Goal: Information Seeking & Learning: Check status

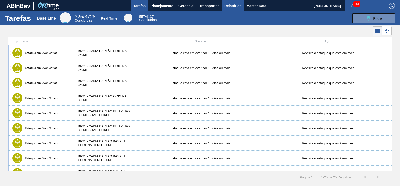
click at [234, 8] on span "Relatórios" at bounding box center [233, 6] width 17 height 6
click at [168, 5] on span "Planejamento" at bounding box center [162, 6] width 23 height 6
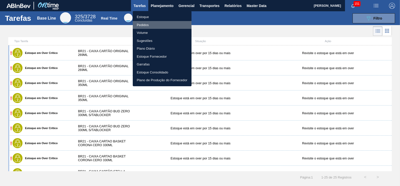
click at [140, 27] on li "Pedidos" at bounding box center [162, 25] width 59 height 8
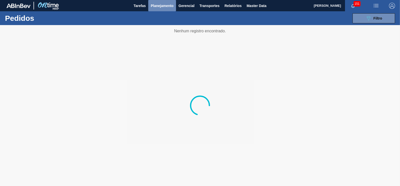
click at [160, 7] on span "Planejamento" at bounding box center [162, 6] width 23 height 6
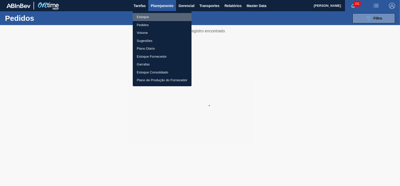
click at [140, 18] on li "Estoque" at bounding box center [162, 17] width 59 height 8
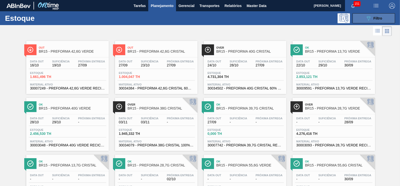
click at [373, 13] on button "089F7B8B-B2A5-4AFE-B5C0-19BA573D28AC Filtro" at bounding box center [374, 18] width 43 height 10
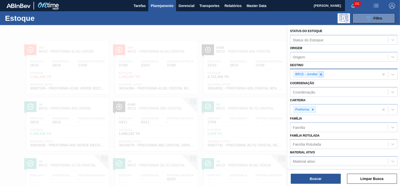
click at [322, 73] on icon at bounding box center [322, 75] width 4 height 4
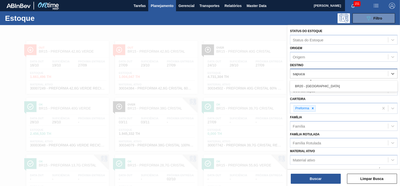
type input "sapucai"
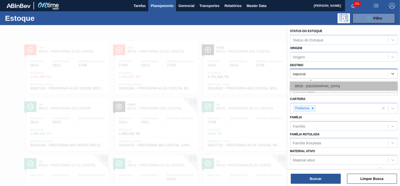
click at [311, 84] on div "BR20 - [GEOGRAPHIC_DATA]" at bounding box center [344, 85] width 108 height 9
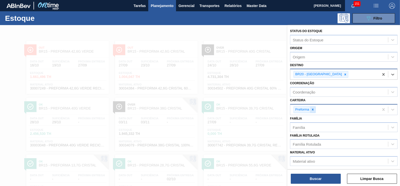
click at [312, 108] on icon at bounding box center [313, 110] width 4 height 4
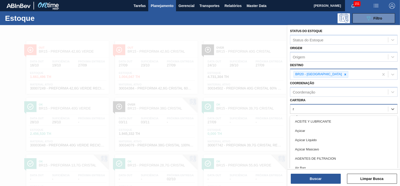
scroll to position [6, 0]
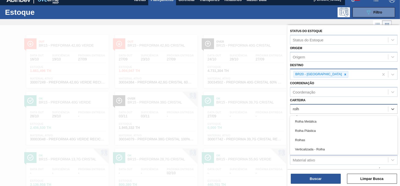
type input "rolha"
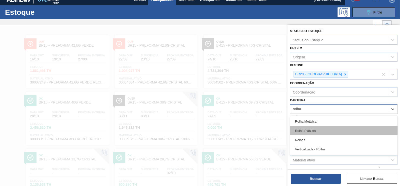
click at [305, 127] on div "Rolha Plástica" at bounding box center [344, 130] width 108 height 9
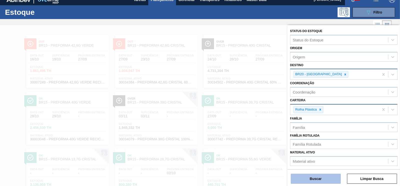
click at [316, 177] on button "Buscar" at bounding box center [316, 178] width 50 height 10
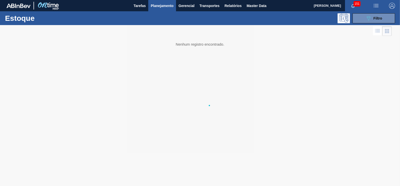
scroll to position [0, 0]
click at [365, 19] on button "089F7B8B-B2A5-4AFE-B5C0-19BA573D28AC Filtro" at bounding box center [374, 18] width 43 height 10
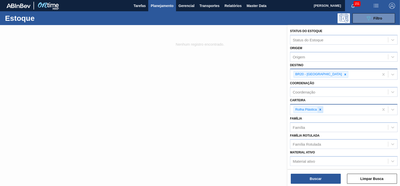
click at [320, 109] on icon at bounding box center [321, 110] width 2 height 2
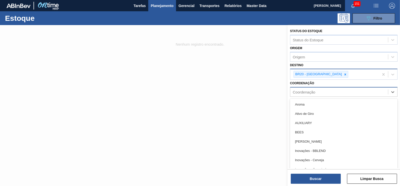
click at [308, 90] on div "Coordenação" at bounding box center [304, 92] width 23 height 4
type input "r"
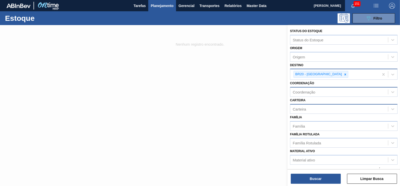
click at [270, 81] on div at bounding box center [200, 118] width 400 height 186
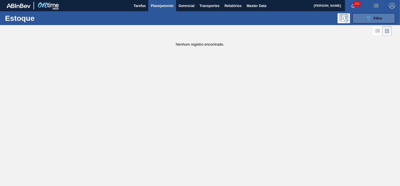
click at [381, 23] on button "089F7B8B-B2A5-4AFE-B5C0-19BA573D28AC Filtro" at bounding box center [374, 18] width 43 height 10
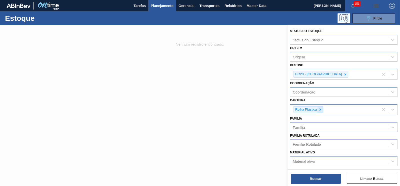
click at [318, 109] on div at bounding box center [321, 109] width 6 height 6
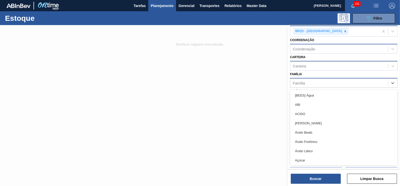
click at [294, 84] on div "Família" at bounding box center [339, 82] width 98 height 7
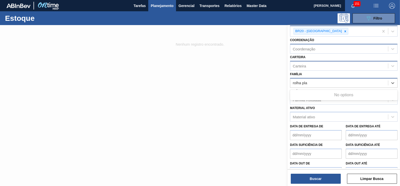
type input "rolha pl"
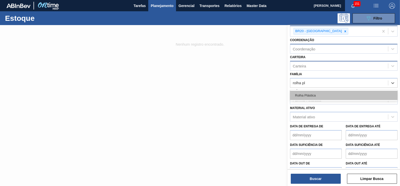
click at [297, 95] on div "Rolha Plástica" at bounding box center [344, 95] width 108 height 9
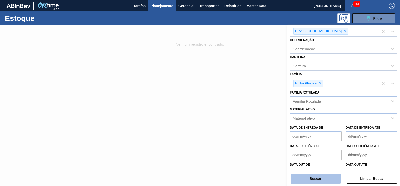
click at [323, 178] on button "Buscar" at bounding box center [316, 178] width 50 height 10
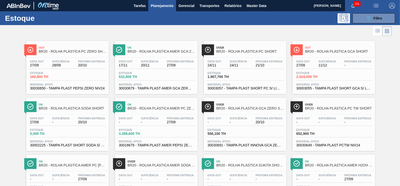
click at [74, 50] on span "BR20 - ROLHA PLÁSTICA PC ZERO SHORT" at bounding box center [73, 52] width 68 height 4
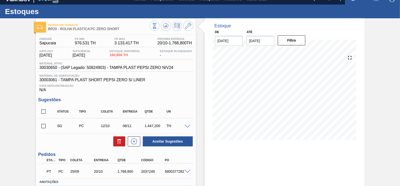
scroll to position [41, 0]
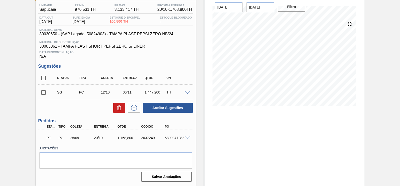
click at [189, 138] on span at bounding box center [188, 138] width 6 height 4
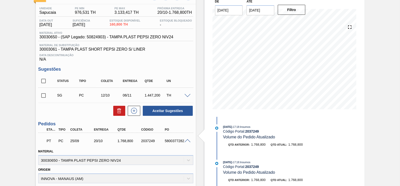
scroll to position [37, 0]
